Goal: Task Accomplishment & Management: Use online tool/utility

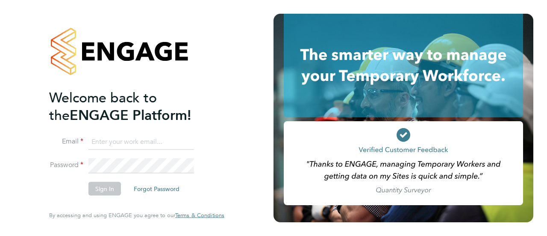
type input "[PERSON_NAME][EMAIL_ADDRESS][DOMAIN_NAME]"
click at [98, 187] on button "Sign In" at bounding box center [105, 189] width 32 height 14
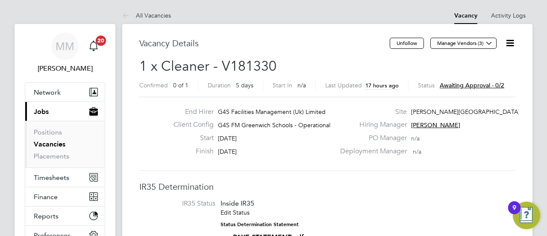
click at [461, 85] on span "Awaiting approval - 0/2" at bounding box center [472, 85] width 65 height 8
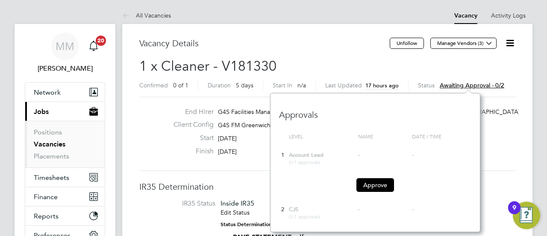
scroll to position [139, 210]
click at [378, 191] on div "Approve" at bounding box center [375, 185] width 175 height 15
click at [378, 189] on button "Approve" at bounding box center [376, 185] width 38 height 14
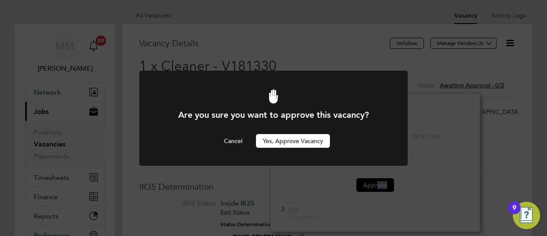
click at [276, 143] on button "Yes, Approve Vacancy" at bounding box center [293, 141] width 74 height 14
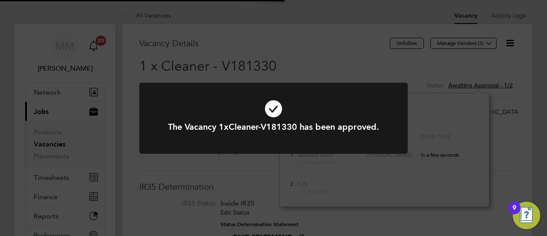
scroll to position [25, 60]
